Goal: Contribute content: Contribute content

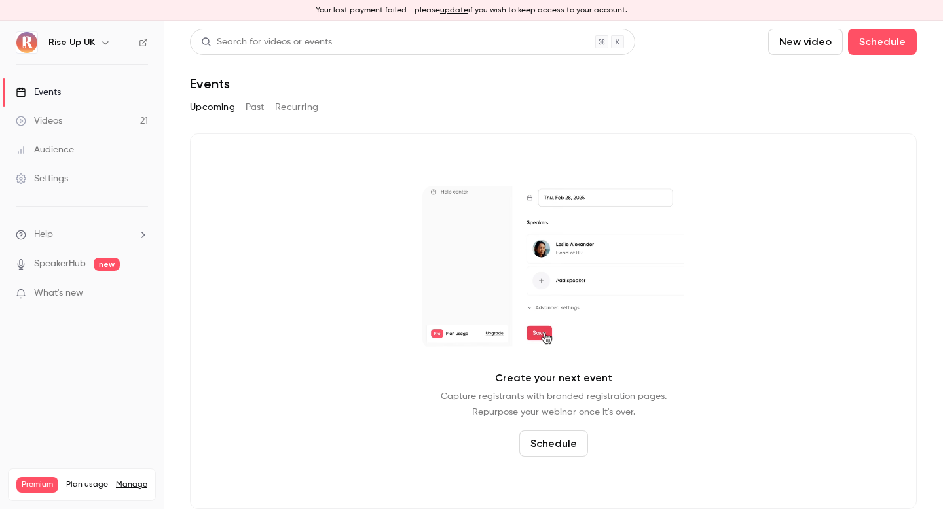
click at [107, 123] on link "Videos 21" at bounding box center [82, 121] width 164 height 29
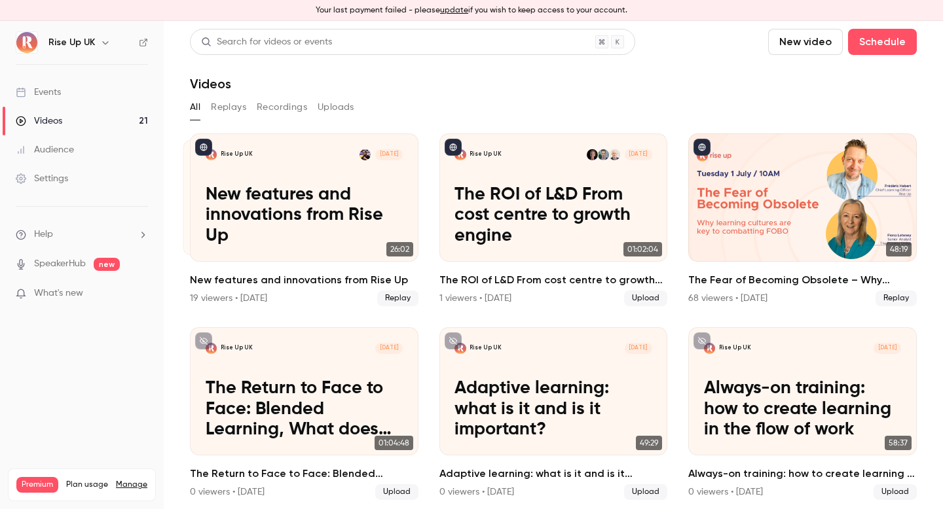
click at [234, 111] on button "Replays" at bounding box center [228, 107] width 35 height 21
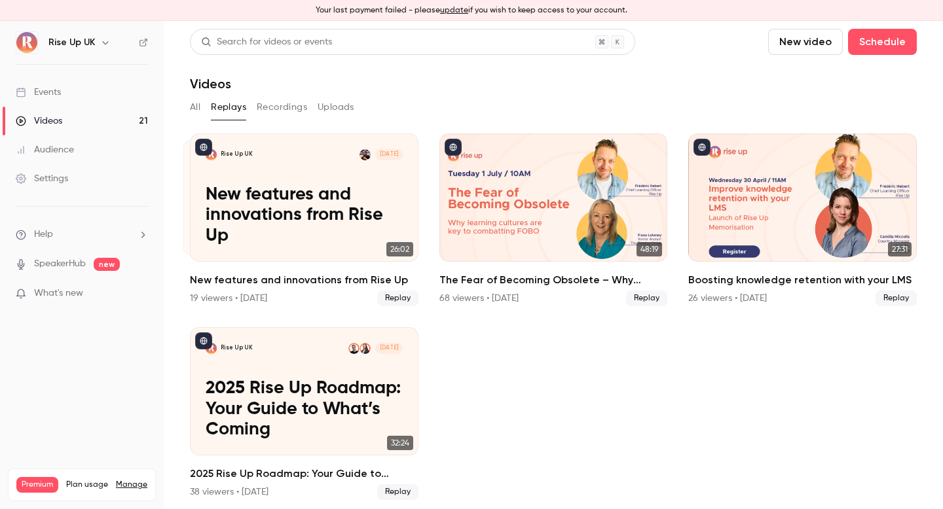
click at [196, 104] on button "All" at bounding box center [195, 107] width 10 height 21
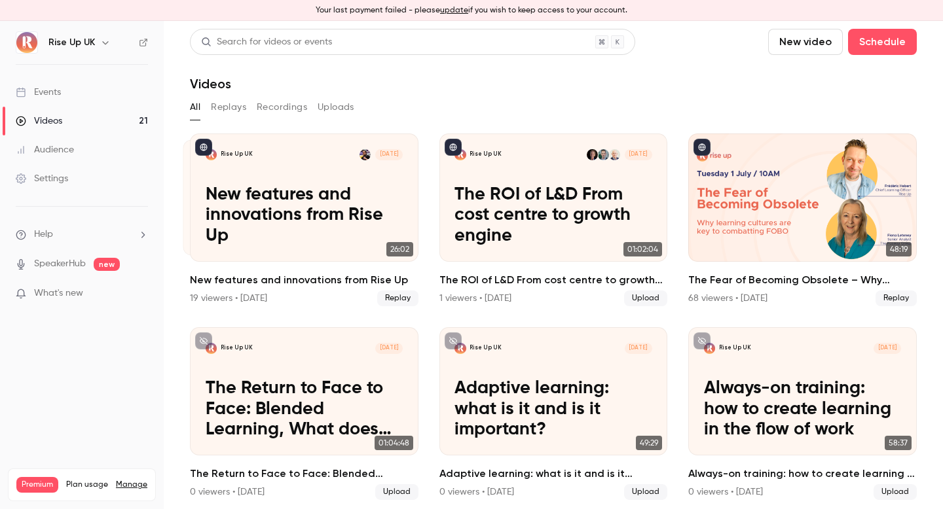
click at [64, 92] on link "Events" at bounding box center [82, 92] width 164 height 29
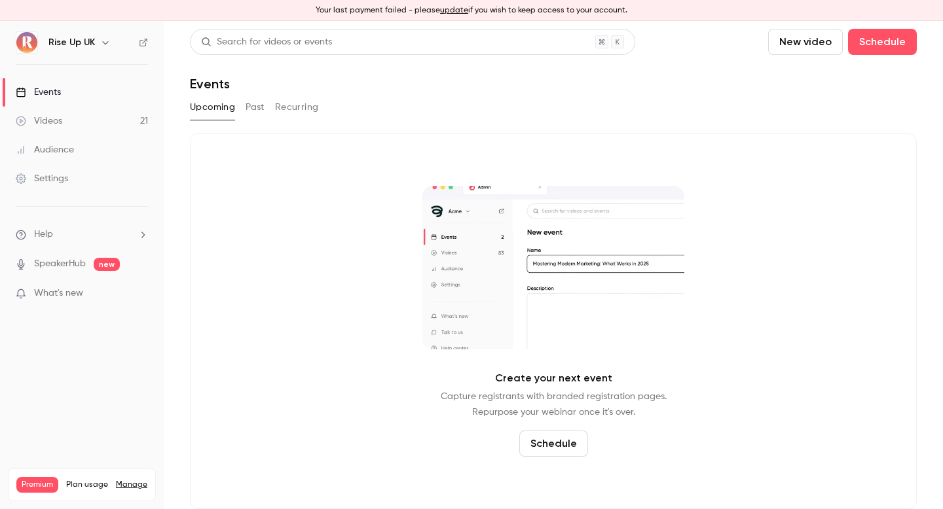
click at [266, 109] on div "Upcoming Past Recurring" at bounding box center [553, 107] width 727 height 21
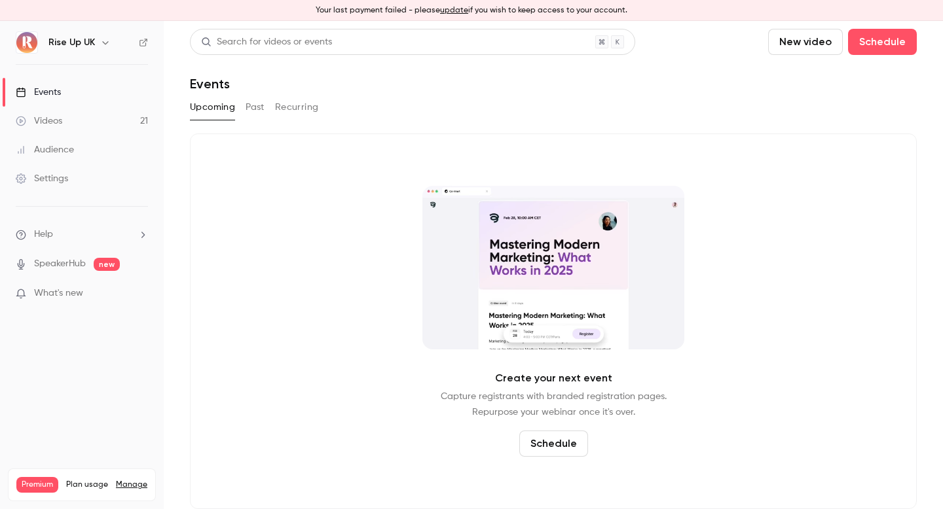
click at [260, 107] on button "Past" at bounding box center [255, 107] width 19 height 21
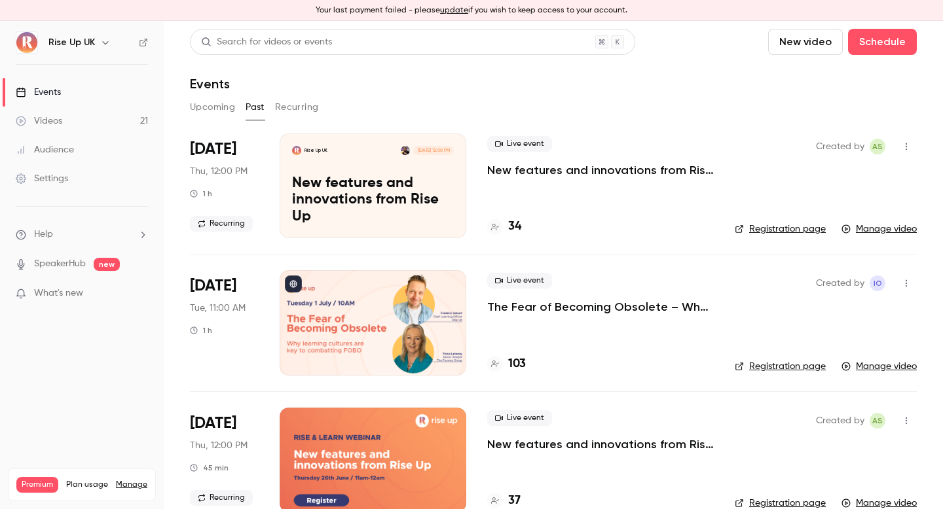
click at [95, 123] on link "Videos 21" at bounding box center [82, 121] width 164 height 29
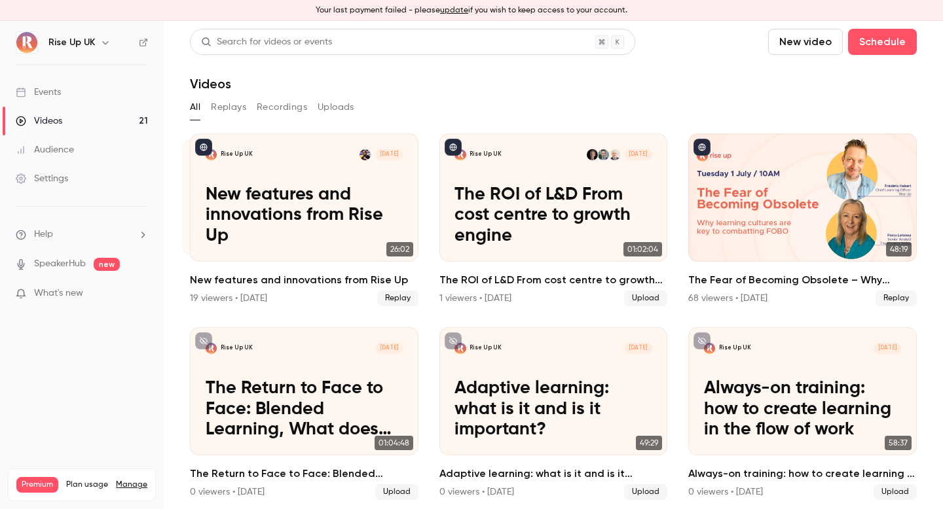
click at [102, 37] on button "button" at bounding box center [106, 43] width 16 height 16
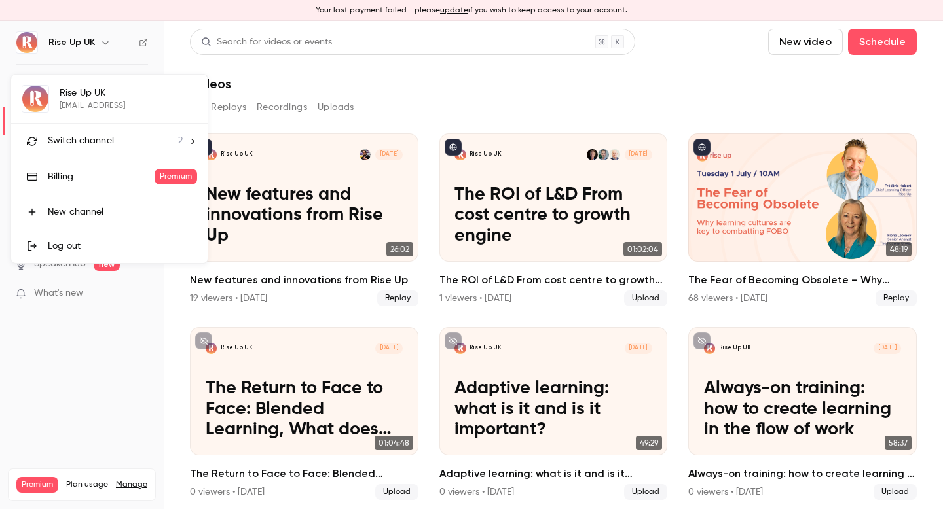
click at [94, 139] on span "Switch channel" at bounding box center [81, 141] width 66 height 14
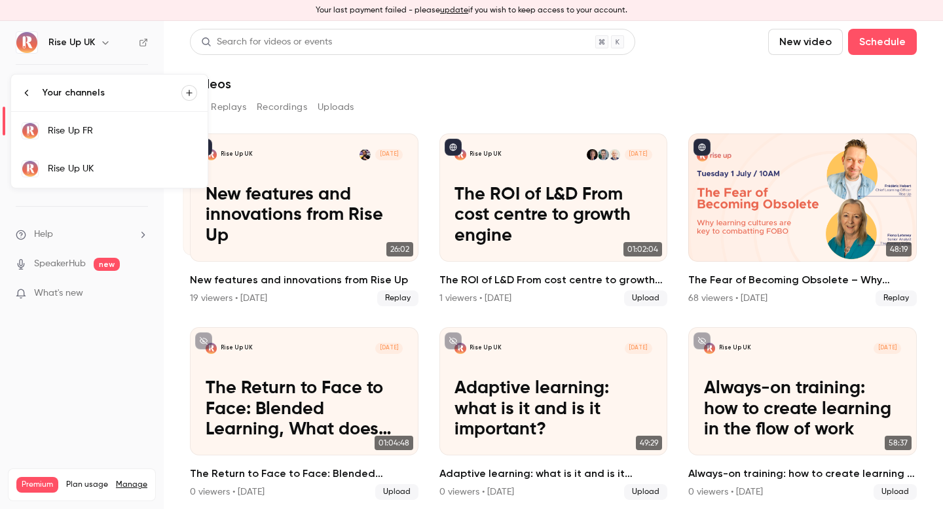
click at [113, 129] on div "Rise Up FR" at bounding box center [122, 130] width 149 height 13
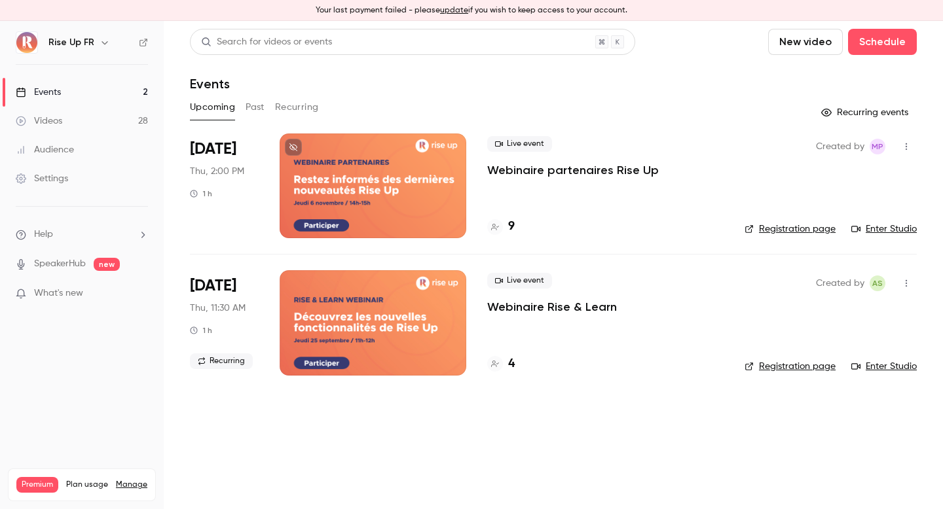
click at [117, 119] on link "Videos 28" at bounding box center [82, 121] width 164 height 29
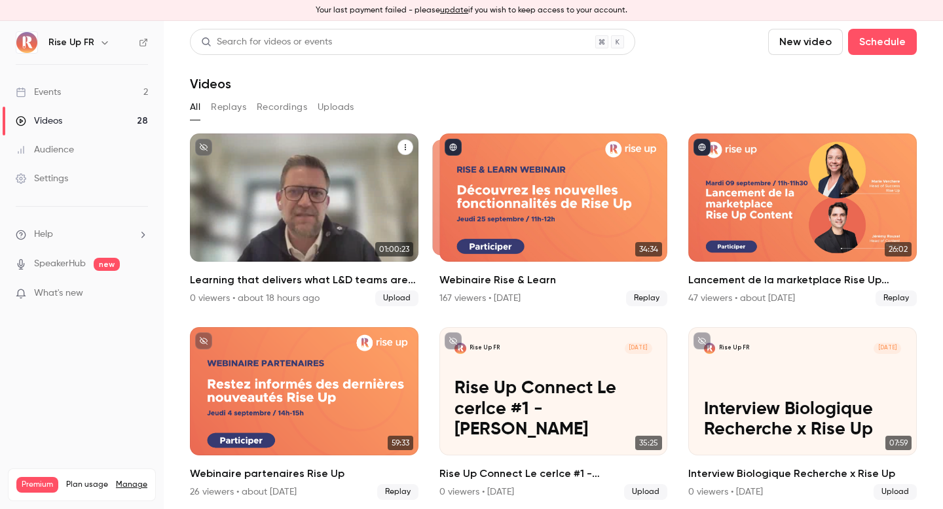
click at [346, 189] on div "Learning that delivers what L&D teams are prioritising in 2026" at bounding box center [304, 198] width 228 height 128
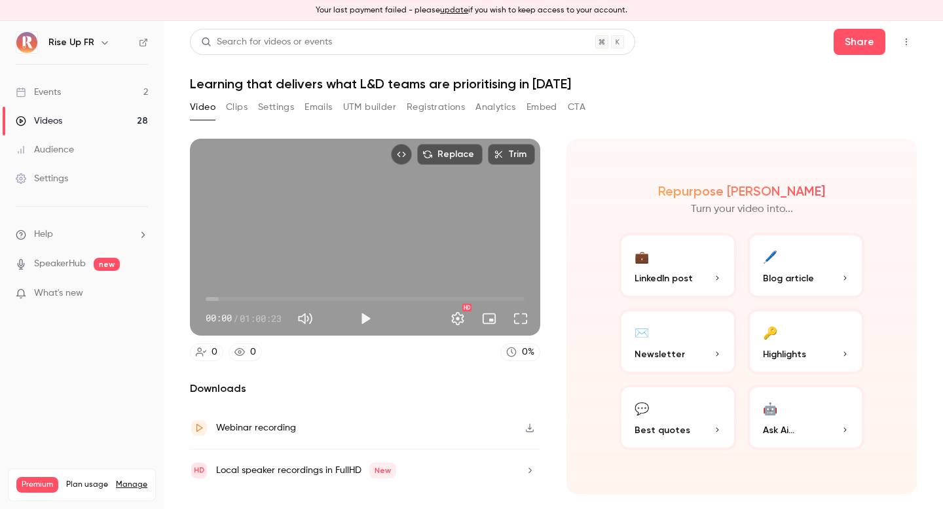
click at [281, 107] on button "Settings" at bounding box center [276, 107] width 36 height 21
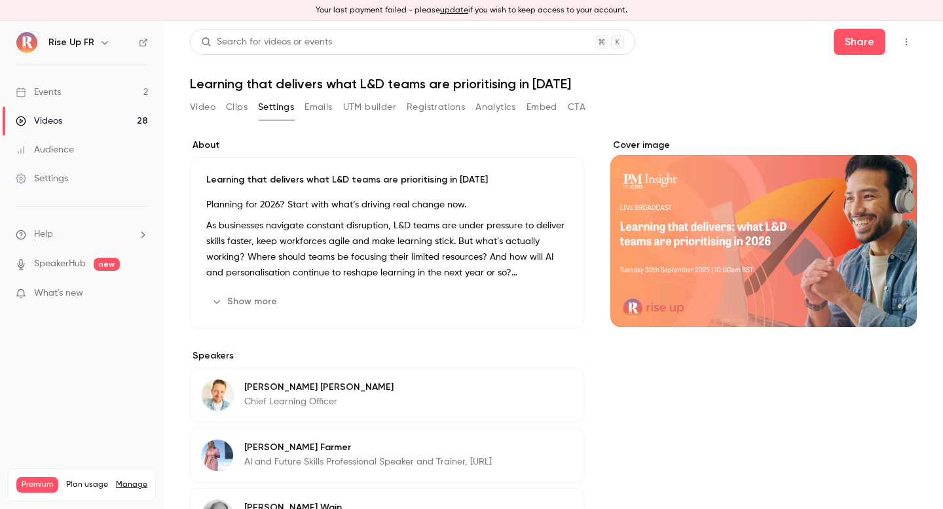
scroll to position [16, 0]
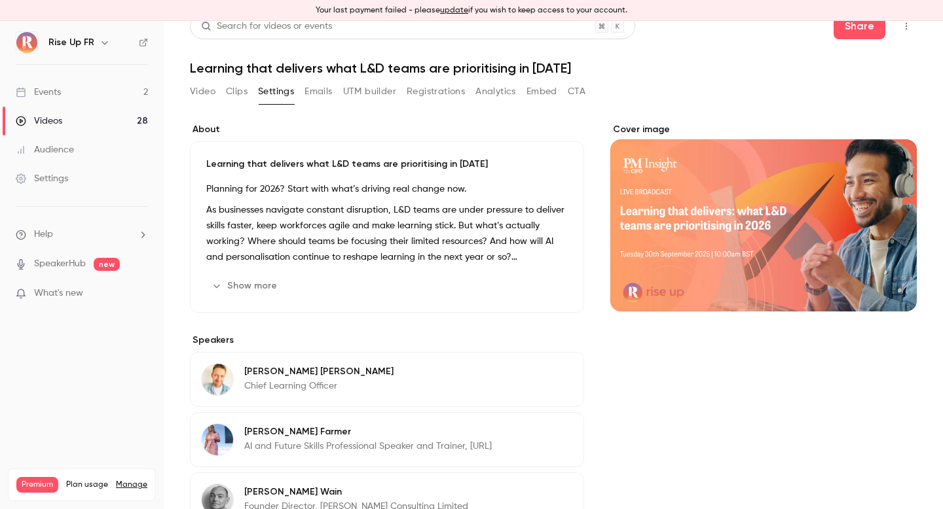
click at [205, 161] on div "Learning that delivers what L&D teams are prioritising in [DATE] Planning for 2…" at bounding box center [387, 227] width 394 height 172
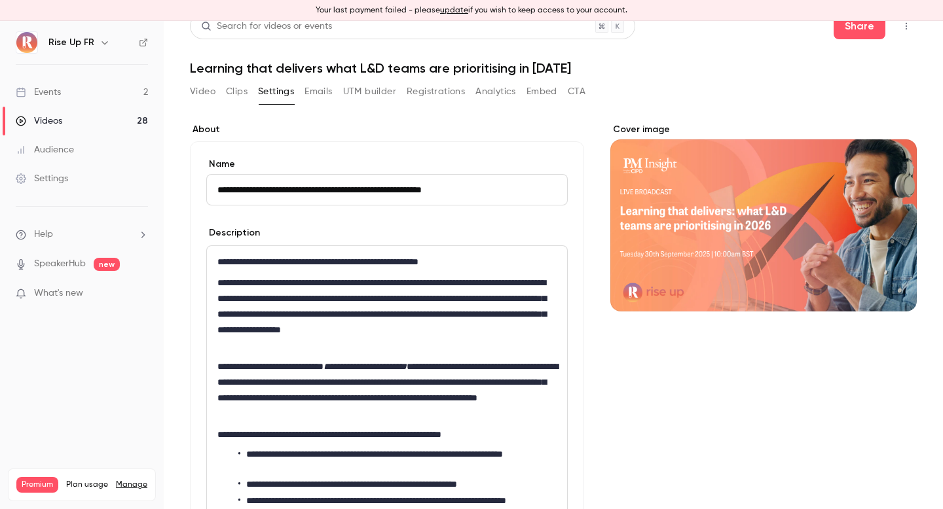
click at [270, 191] on input "**********" at bounding box center [386, 189] width 361 height 31
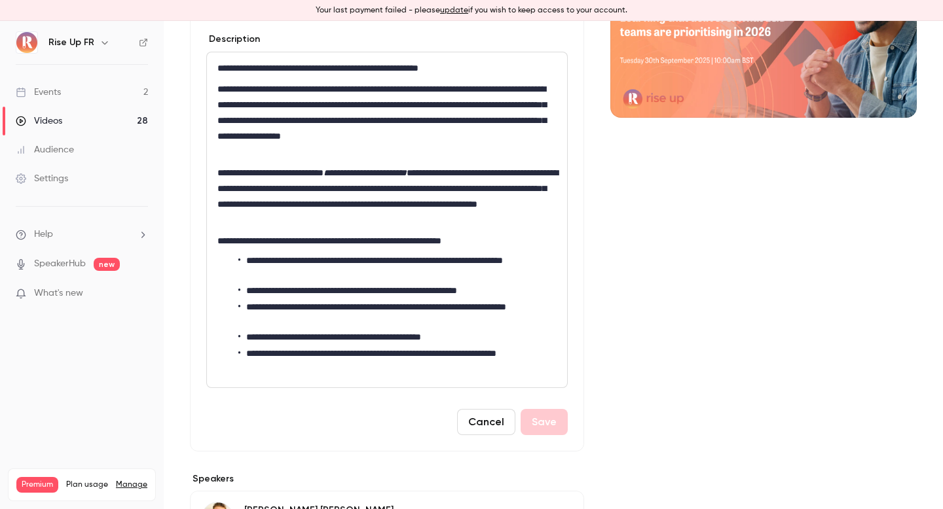
scroll to position [193, 0]
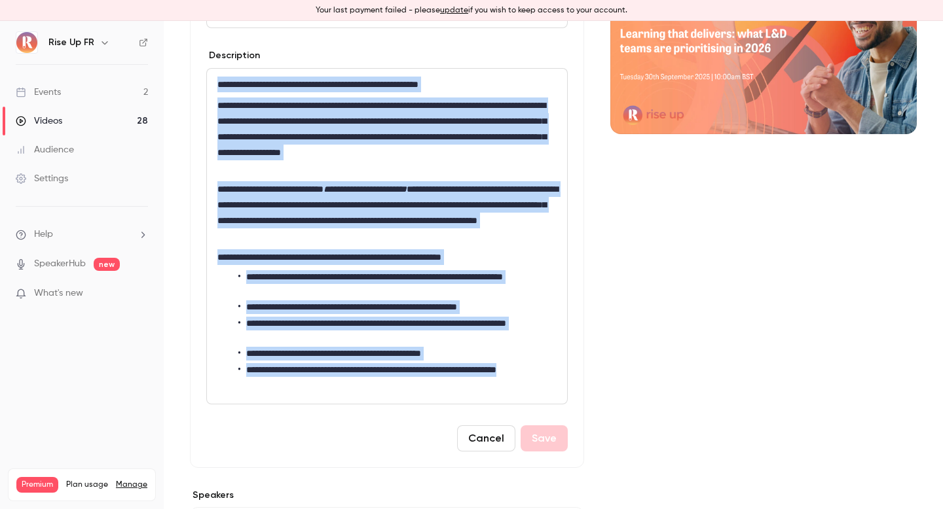
drag, startPoint x: 479, startPoint y: 379, endPoint x: 211, endPoint y: 78, distance: 403.0
click at [211, 78] on div "**********" at bounding box center [387, 236] width 360 height 335
copy div "**********"
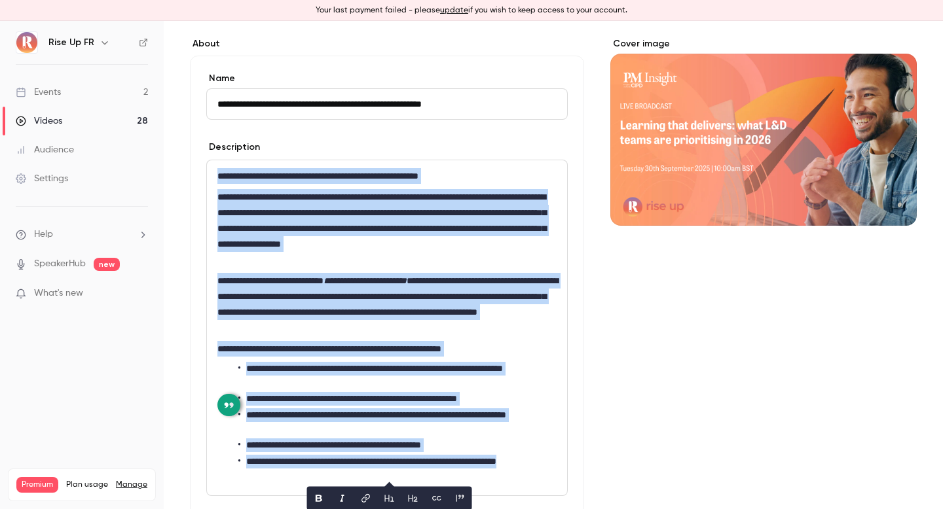
scroll to position [59, 0]
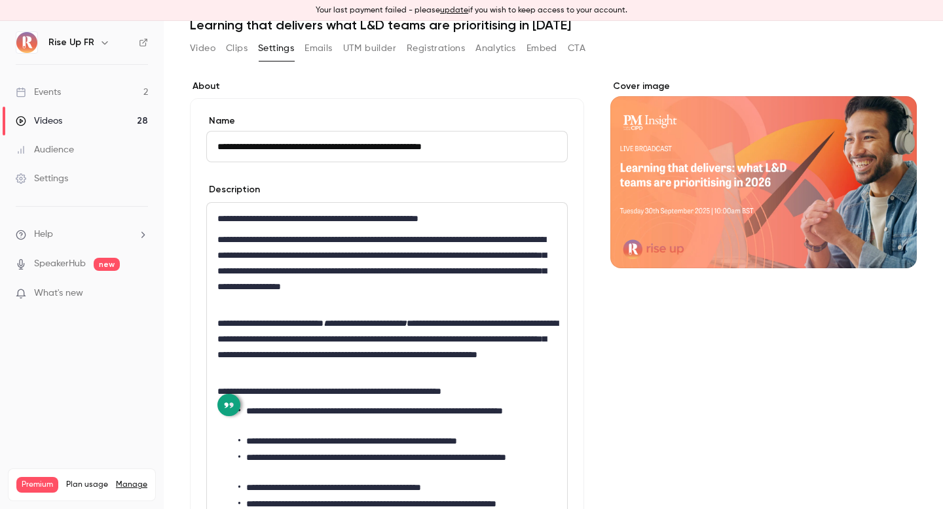
click at [88, 39] on h6 "Rise Up FR" at bounding box center [71, 42] width 46 height 13
click at [102, 39] on icon "button" at bounding box center [105, 42] width 10 height 10
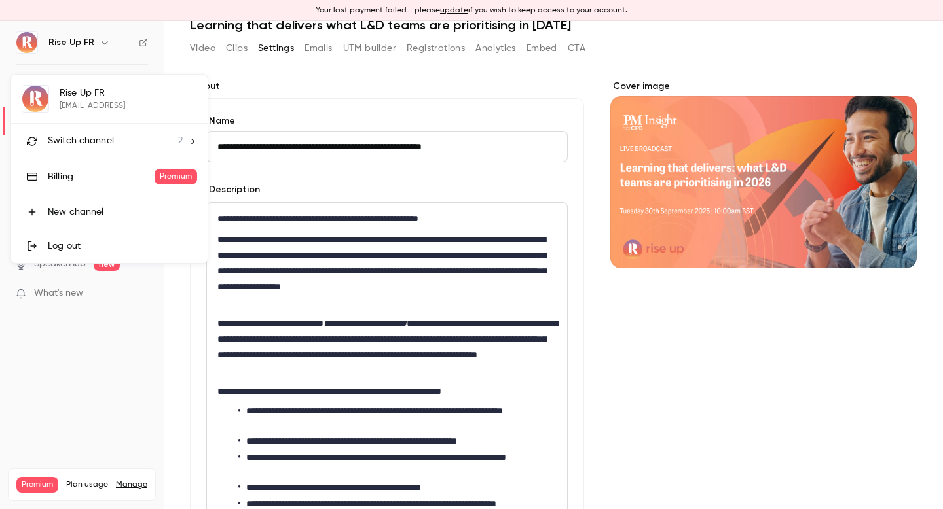
click at [109, 139] on span "Switch channel" at bounding box center [81, 141] width 66 height 14
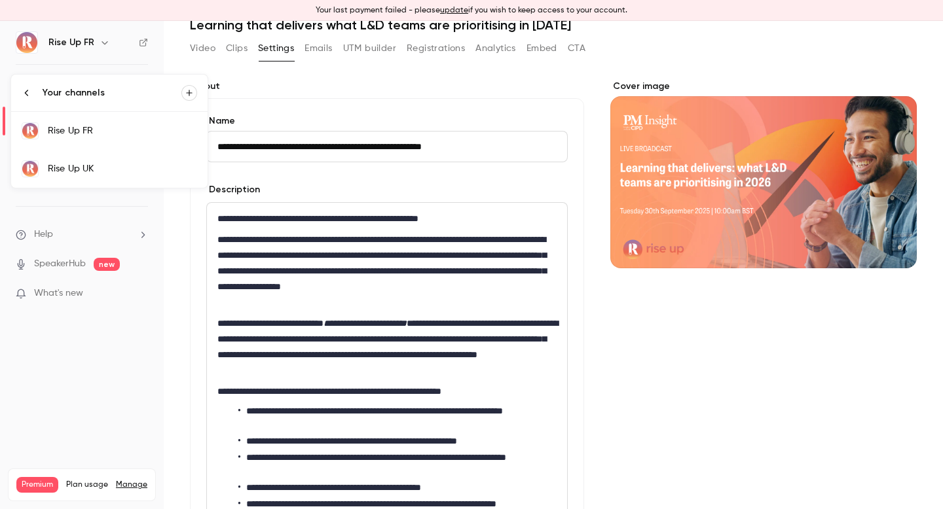
click at [102, 166] on div "Rise Up UK" at bounding box center [122, 168] width 149 height 13
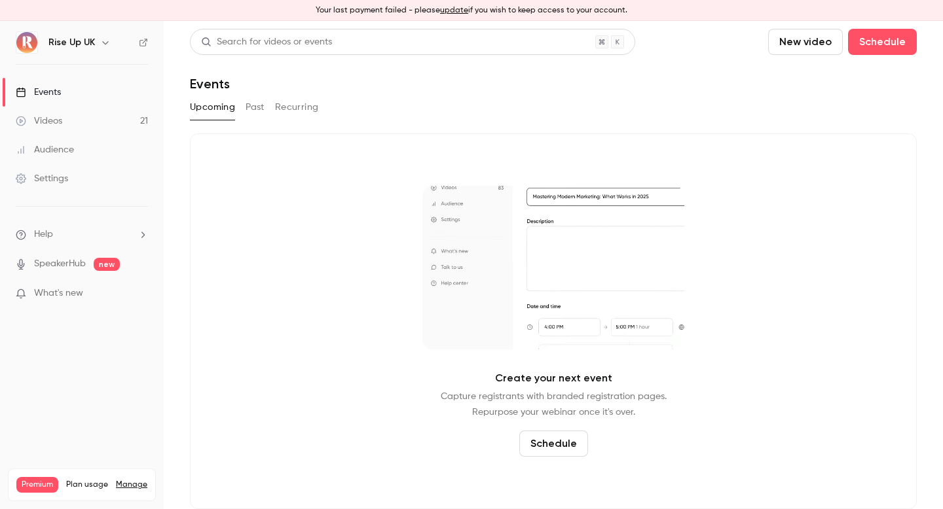
click at [124, 122] on link "Videos 21" at bounding box center [82, 121] width 164 height 29
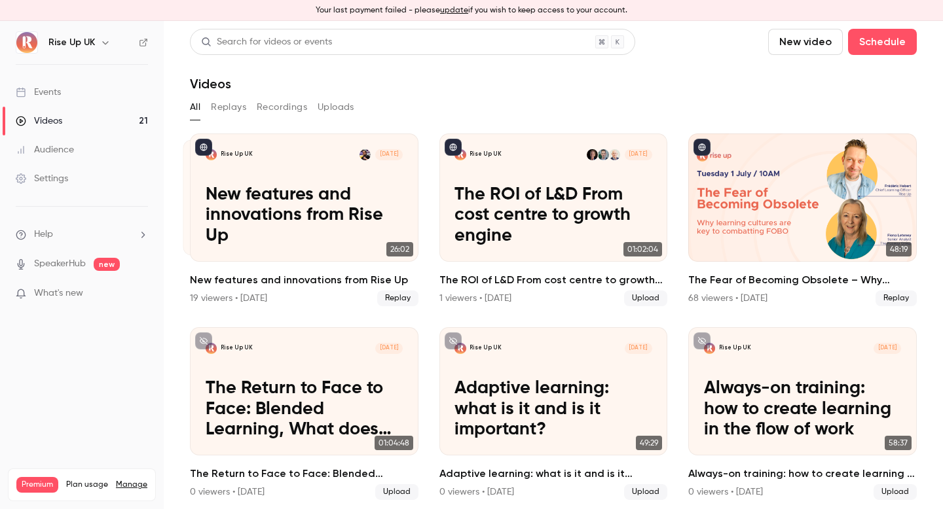
click at [811, 41] on button "New video" at bounding box center [805, 42] width 75 height 26
click at [818, 109] on div "Upload" at bounding box center [853, 111] width 100 height 13
